Goal: Task Accomplishment & Management: Use online tool/utility

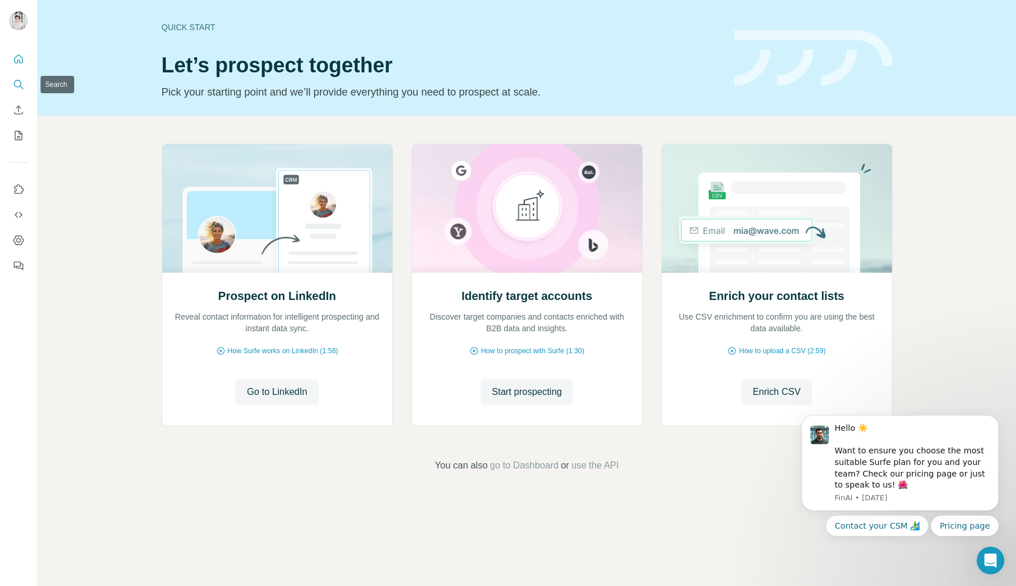
click at [19, 82] on icon "Search" at bounding box center [19, 85] width 12 height 12
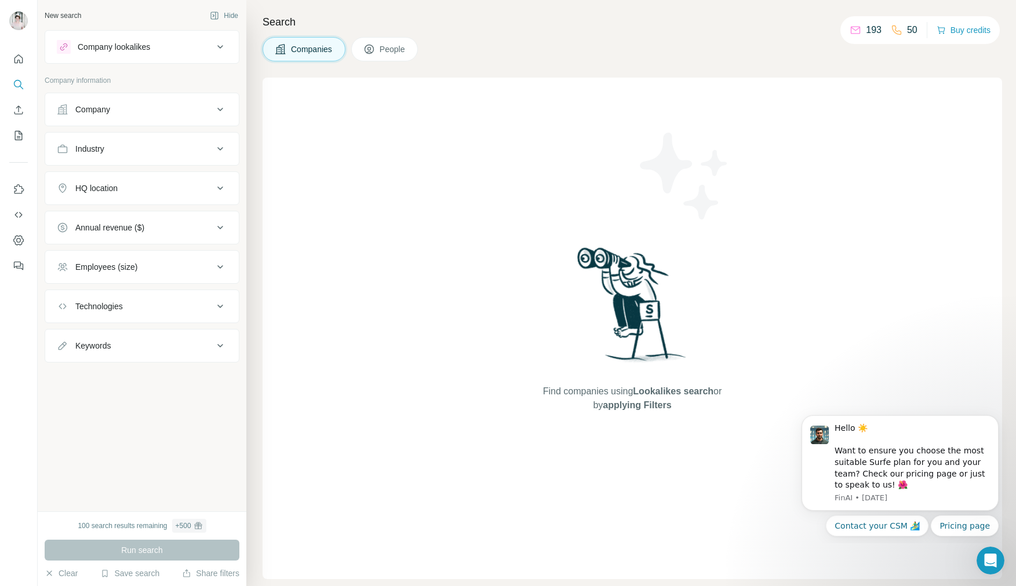
click at [150, 104] on div "Company" at bounding box center [135, 110] width 156 height 12
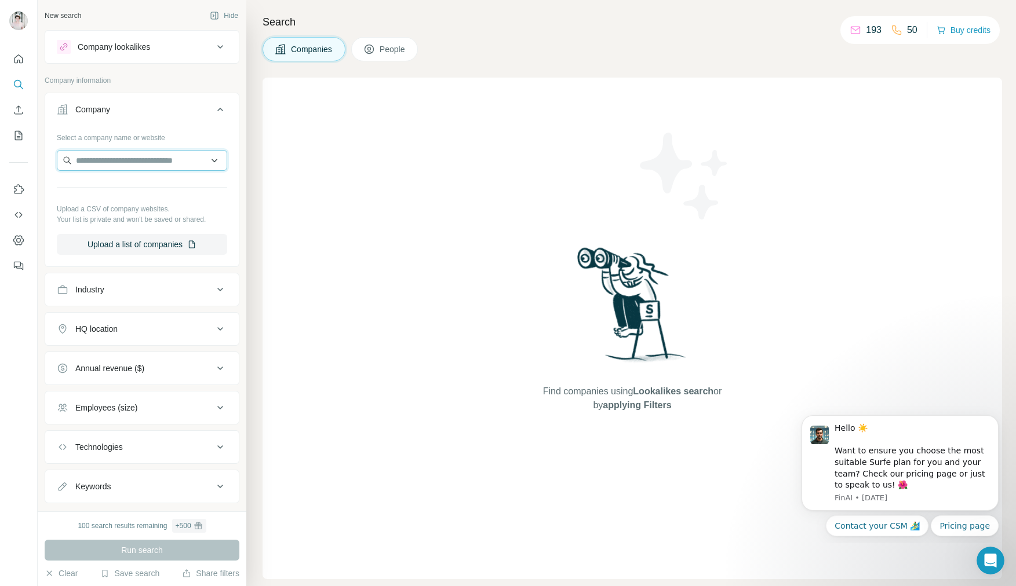
click at [133, 157] on input "text" at bounding box center [142, 160] width 170 height 21
paste input "**********"
type input "**********"
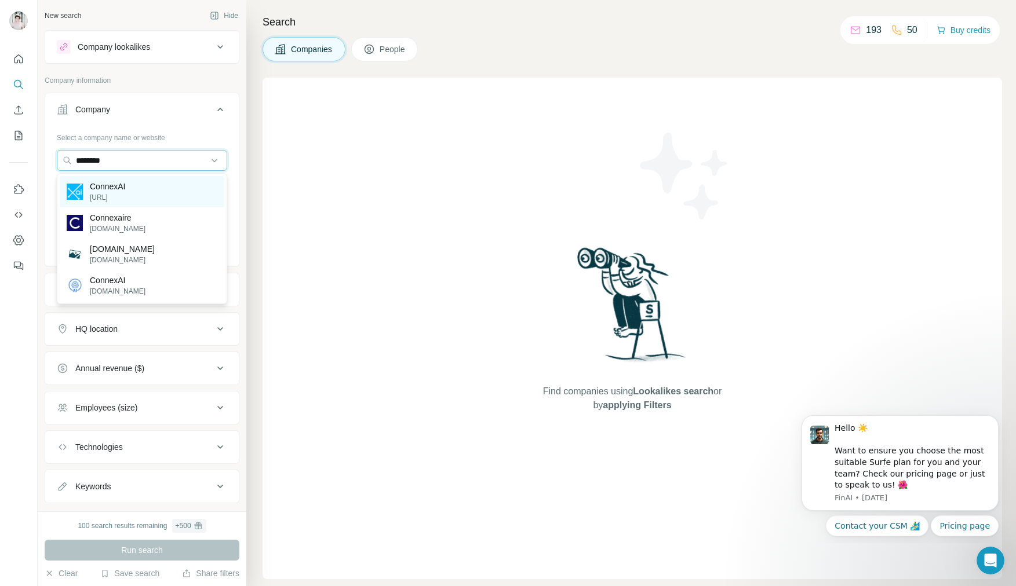
type input "********"
click at [167, 192] on div "ConnexAI connex.ai" at bounding box center [142, 191] width 165 height 31
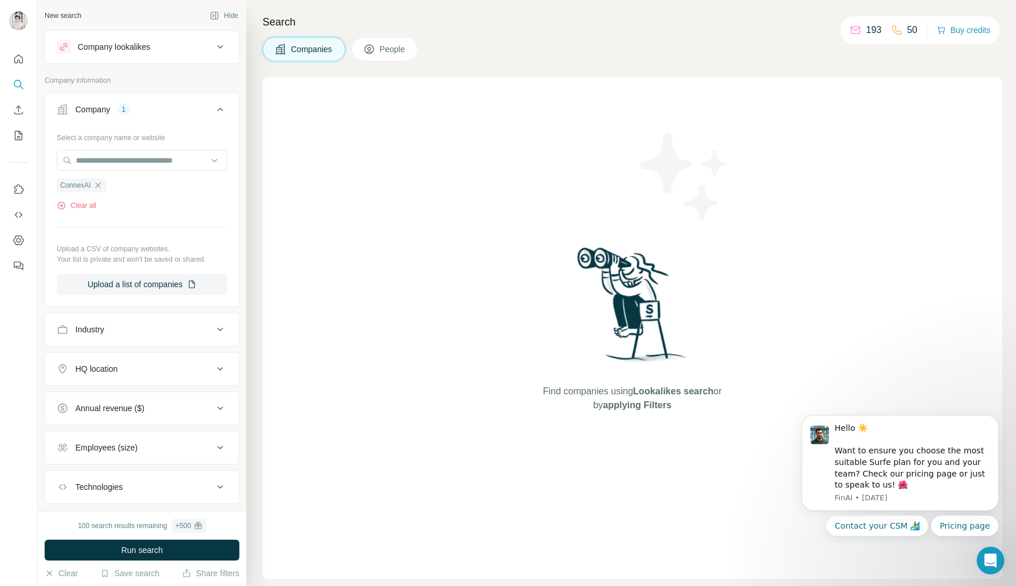
click at [392, 54] on span "People" at bounding box center [393, 49] width 27 height 12
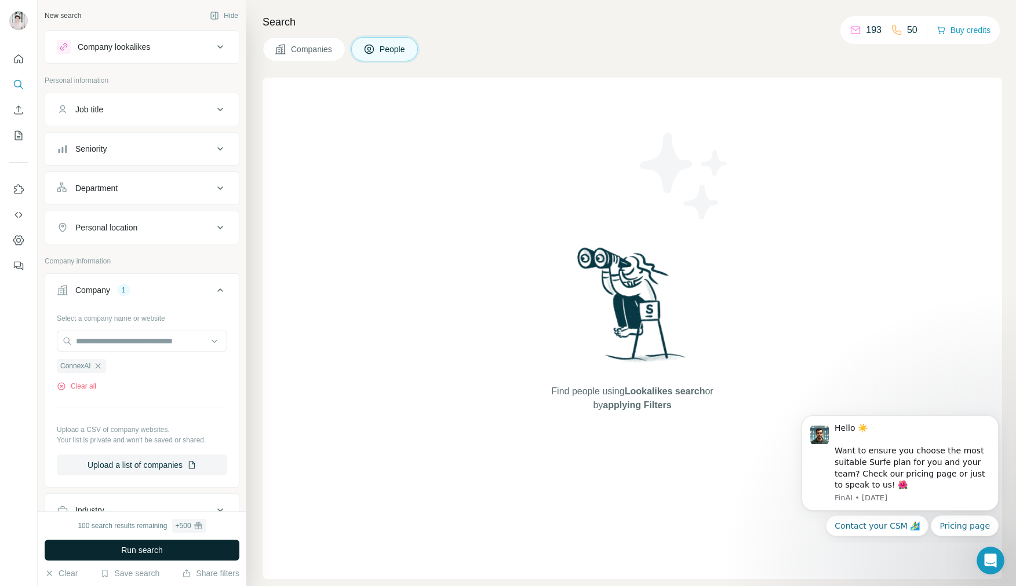
click at [180, 543] on button "Run search" at bounding box center [142, 550] width 195 height 21
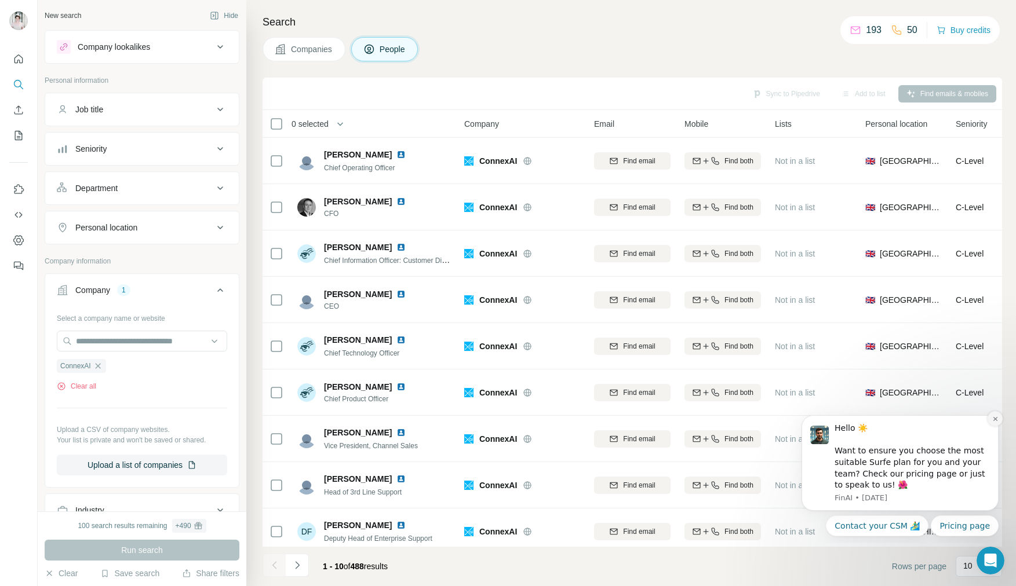
click at [993, 418] on icon "Dismiss notification" at bounding box center [995, 419] width 6 height 6
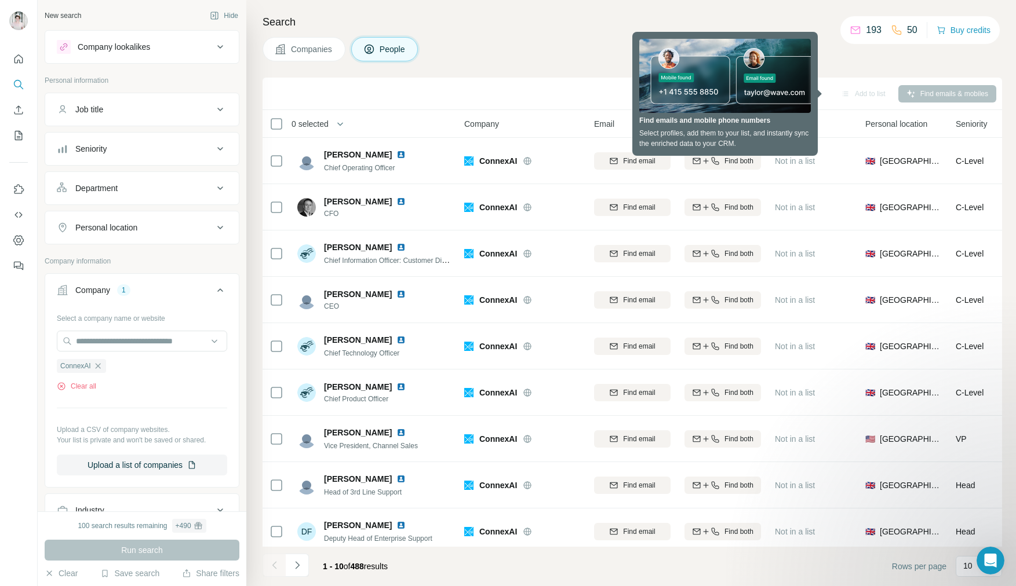
click at [840, 91] on div "Add to list" at bounding box center [863, 93] width 61 height 17
drag, startPoint x: 549, startPoint y: 49, endPoint x: 563, endPoint y: 67, distance: 22.8
click at [550, 50] on div "Companies People" at bounding box center [631, 49] width 739 height 24
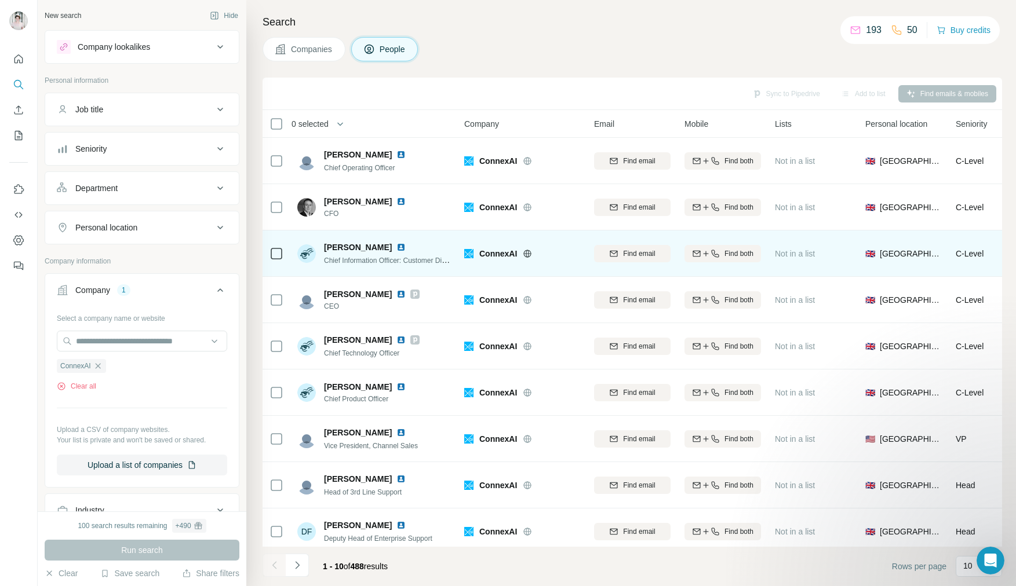
click at [396, 248] on img at bounding box center [400, 247] width 9 height 9
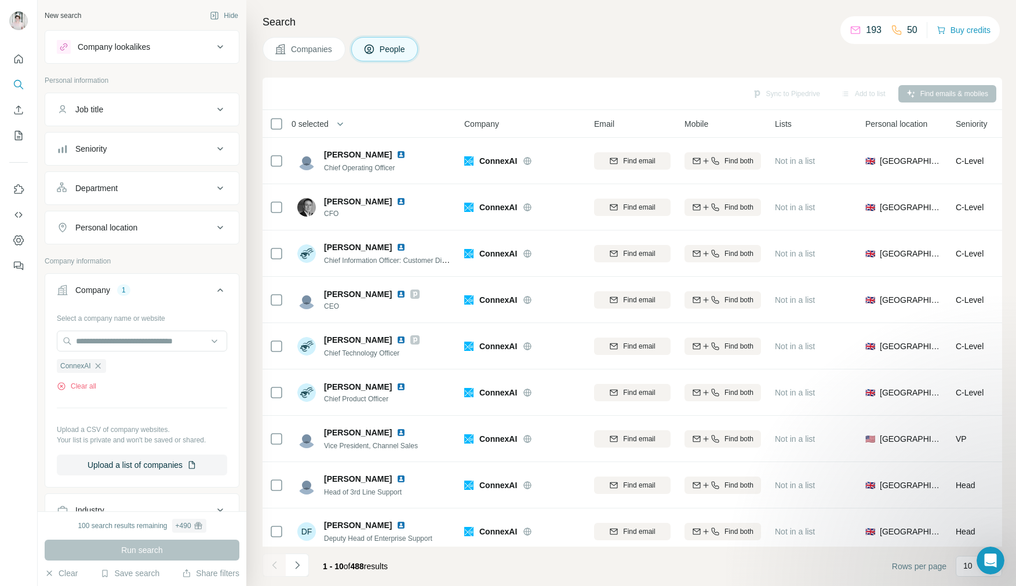
click at [110, 115] on div "Job title" at bounding box center [135, 110] width 156 height 12
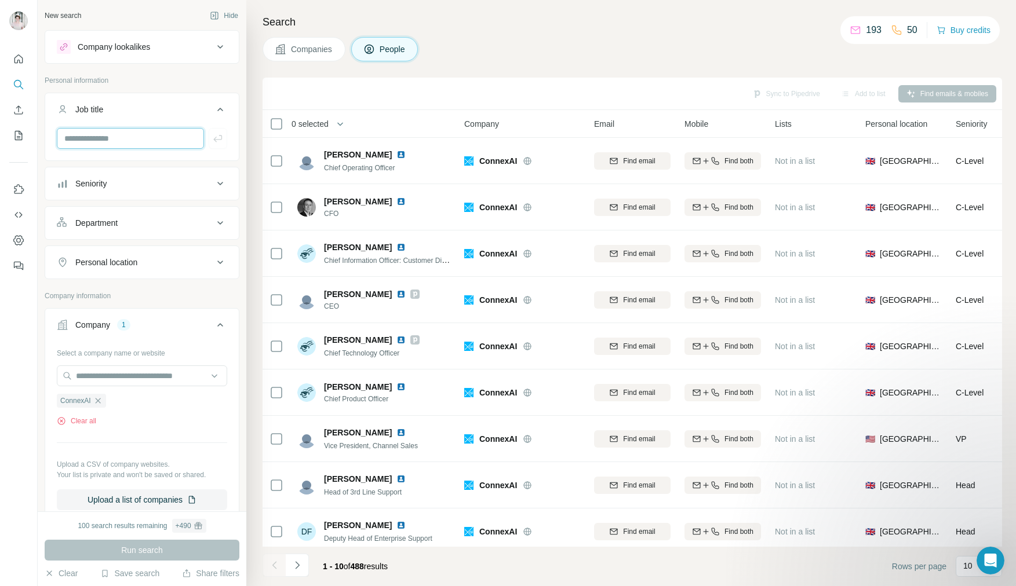
click at [114, 133] on input "text" at bounding box center [130, 138] width 147 height 21
type input "**********"
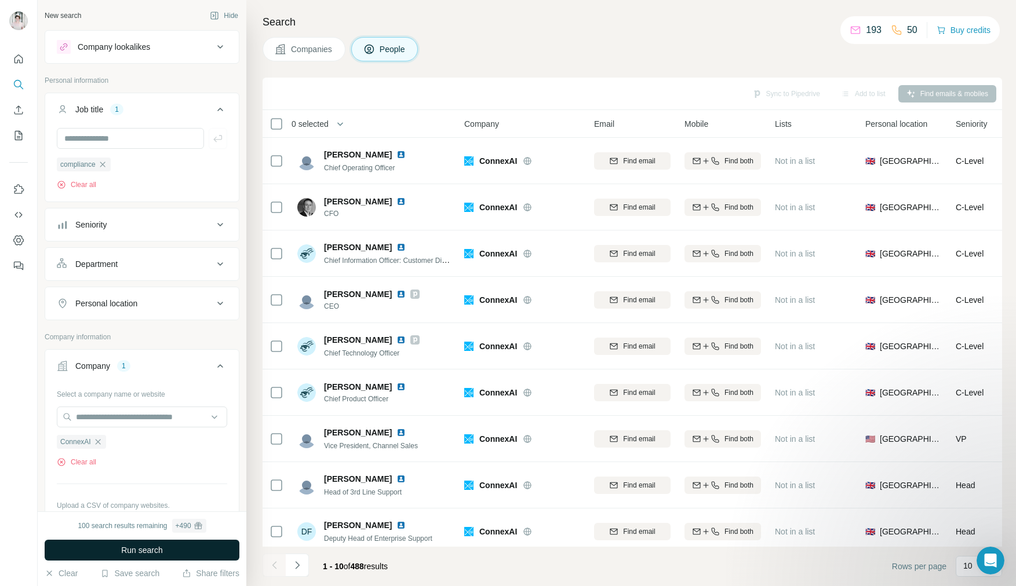
click at [174, 554] on button "Run search" at bounding box center [142, 550] width 195 height 21
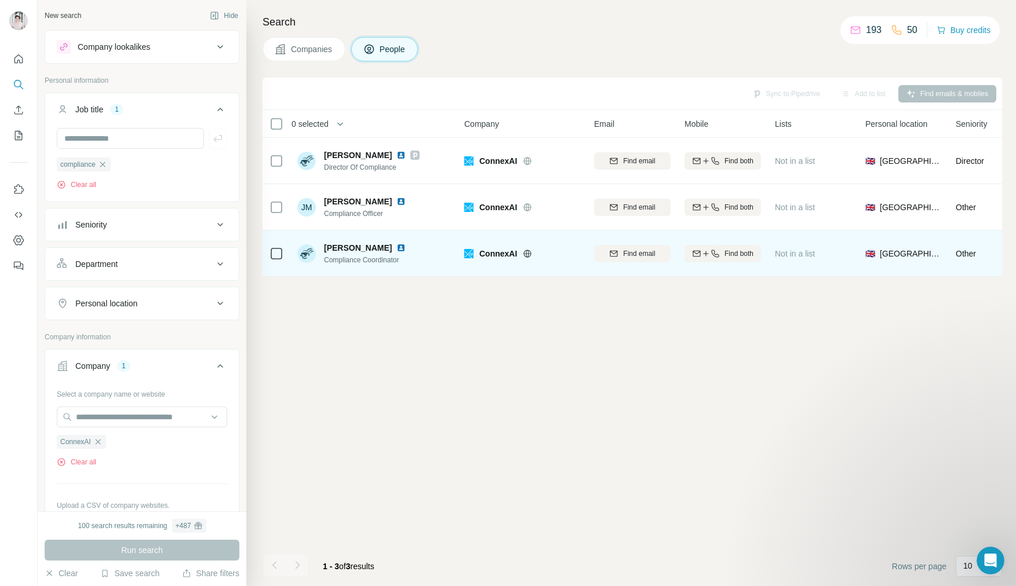
click at [397, 246] on img at bounding box center [400, 247] width 9 height 9
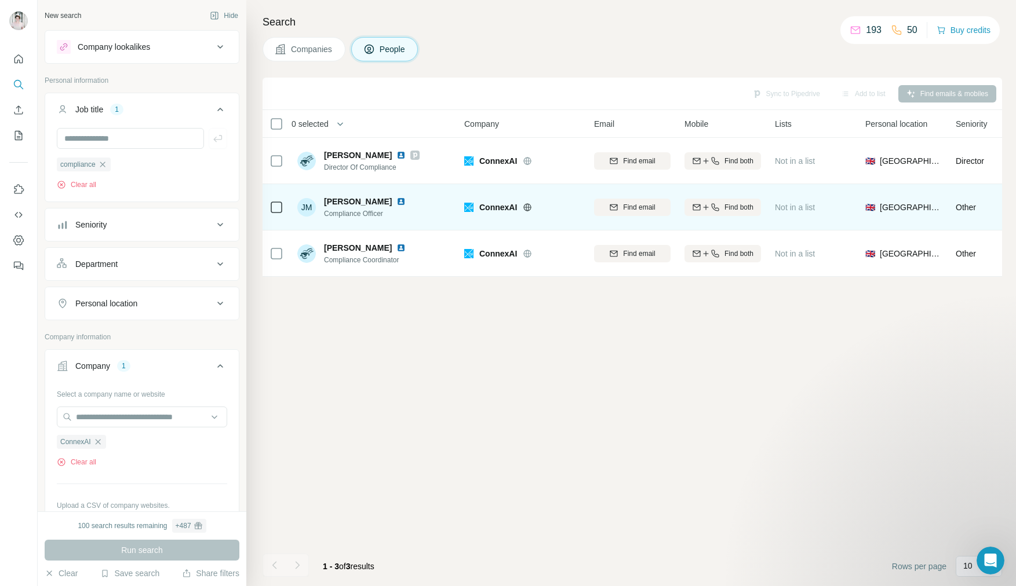
click at [396, 203] on img at bounding box center [400, 201] width 9 height 9
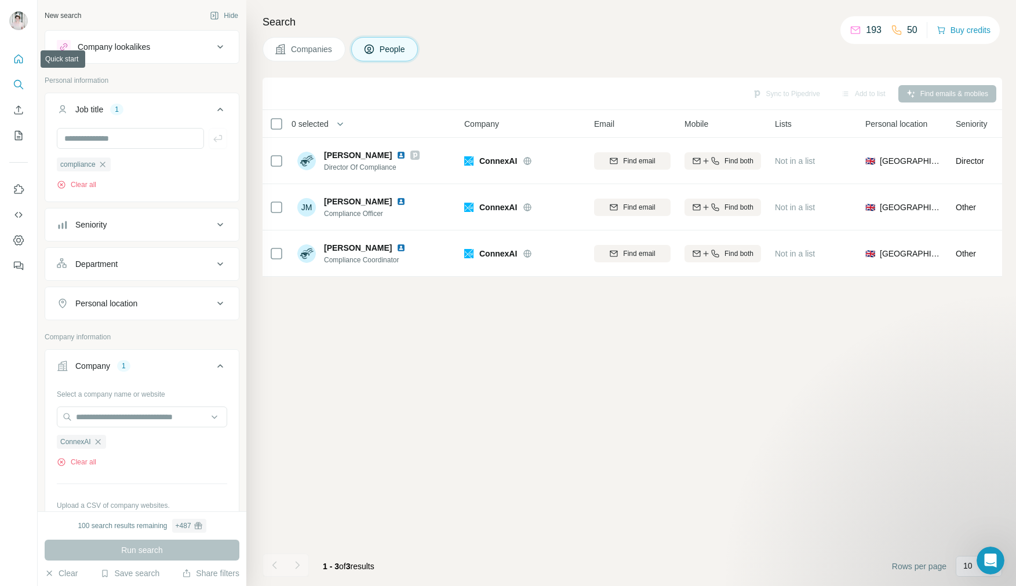
click at [15, 54] on icon "Quick start" at bounding box center [19, 59] width 12 height 12
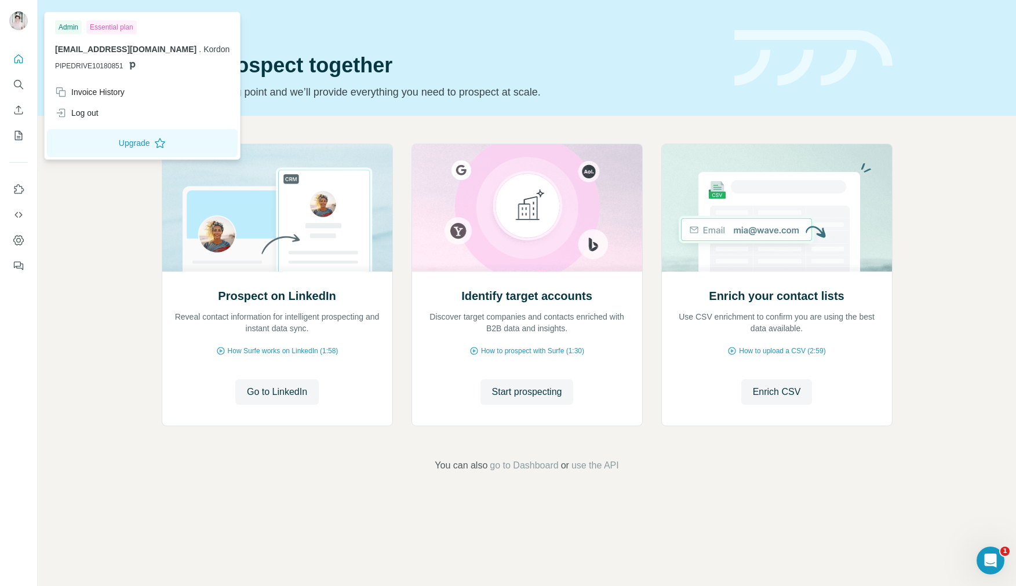
click at [110, 25] on div "Essential plan" at bounding box center [111, 27] width 50 height 14
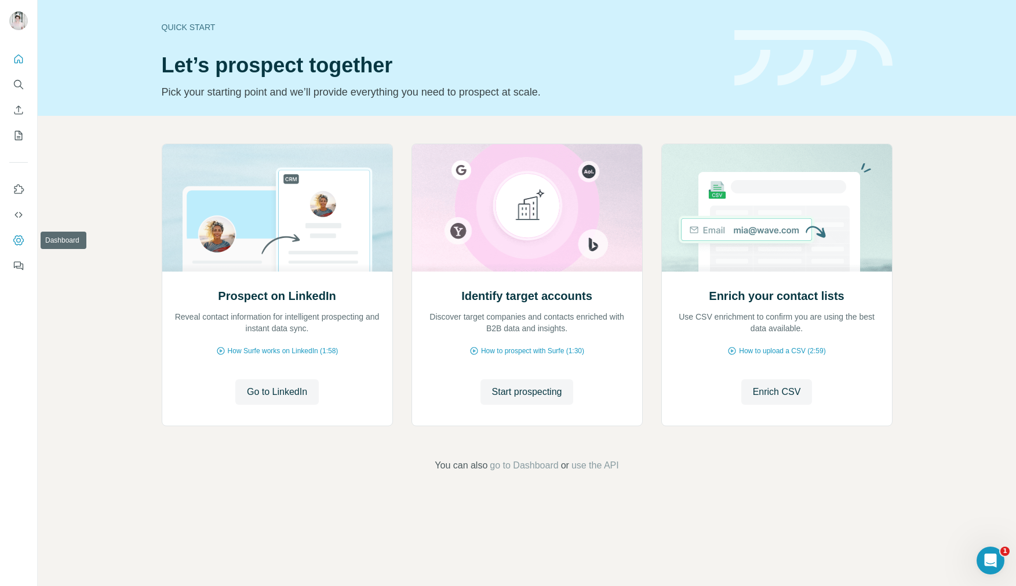
click at [22, 239] on icon "Dashboard" at bounding box center [18, 240] width 10 height 10
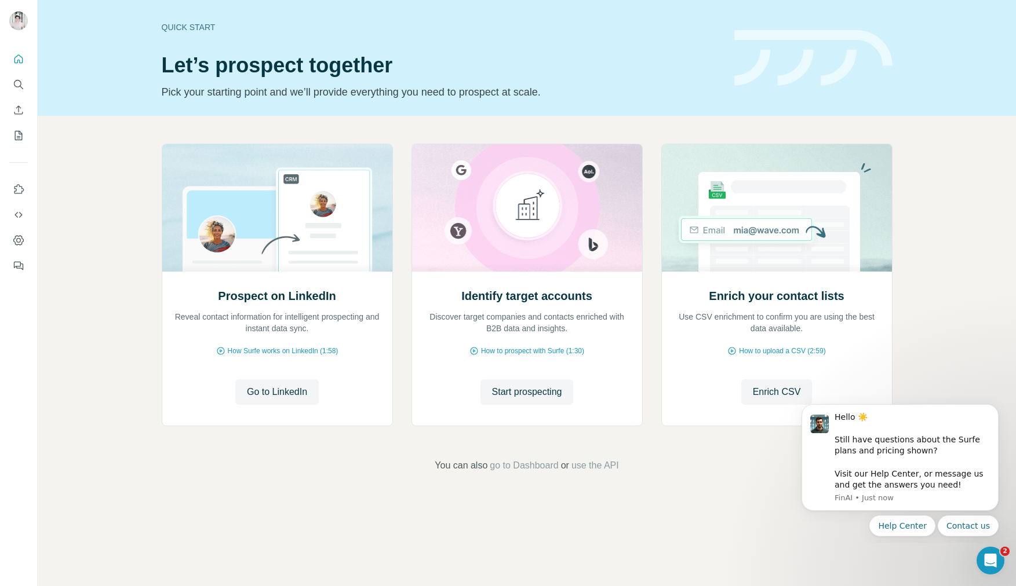
click at [158, 148] on div "Prospect on LinkedIn Reveal contact information for intelligent prospecting and…" at bounding box center [527, 308] width 978 height 385
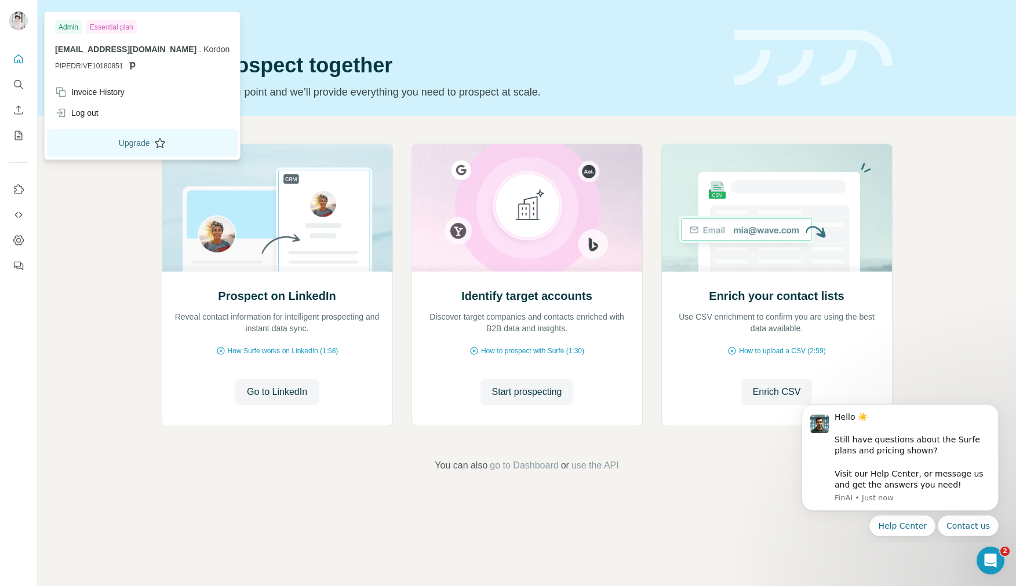
click at [99, 139] on button "Upgrade" at bounding box center [142, 143] width 191 height 28
